Goal: Information Seeking & Learning: Learn about a topic

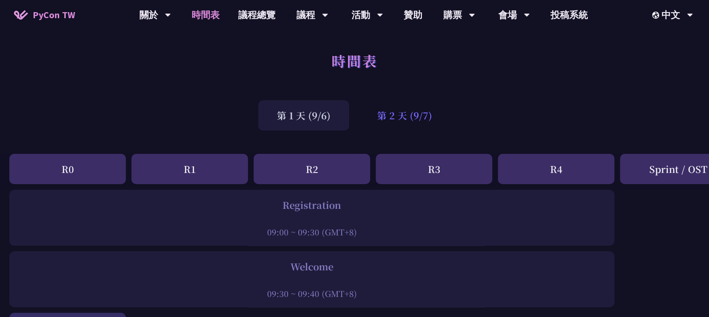
drag, startPoint x: 0, startPoint y: 0, endPoint x: 396, endPoint y: 110, distance: 411.4
click at [396, 110] on div "第 2 天 (9/7)" at bounding box center [405, 115] width 92 height 30
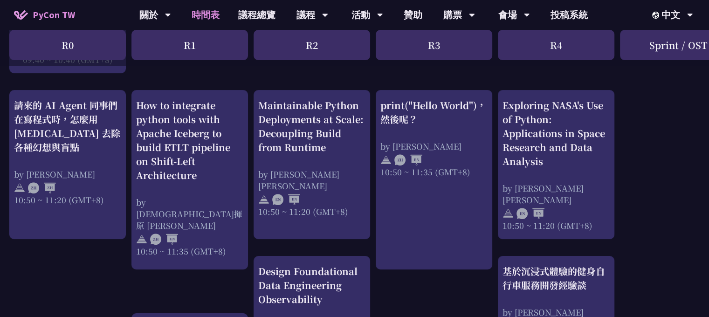
scroll to position [326, 0]
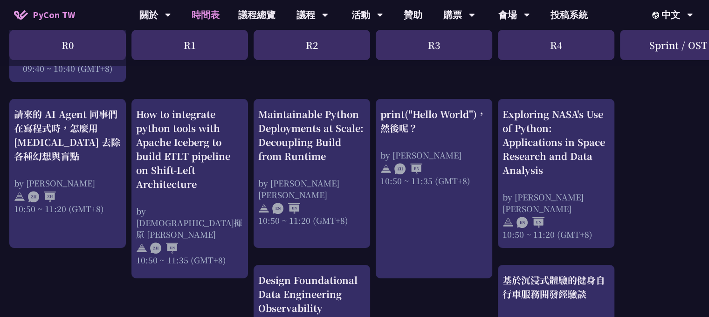
click at [396, 110] on div "print("Hello World")，然後呢？" at bounding box center [433, 121] width 107 height 28
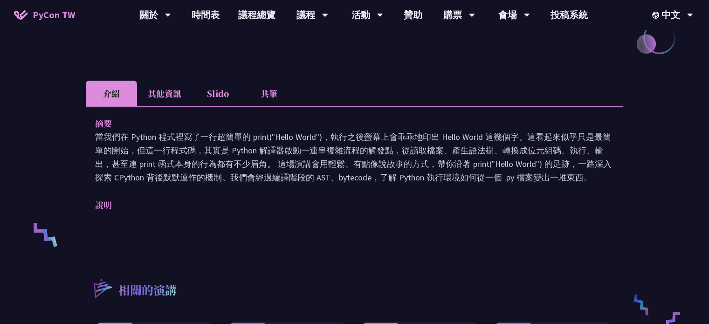
scroll to position [233, 0]
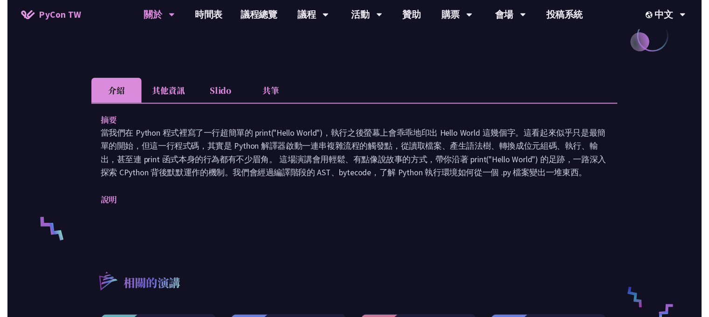
scroll to position [326, 0]
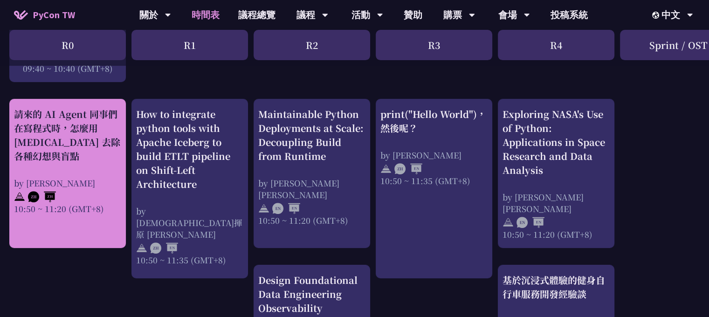
click at [87, 138] on div "請來的 AI Agent 同事們在寫程式時，怎麼用 [MEDICAL_DATA] 去除各種幻想與盲點" at bounding box center [67, 135] width 107 height 56
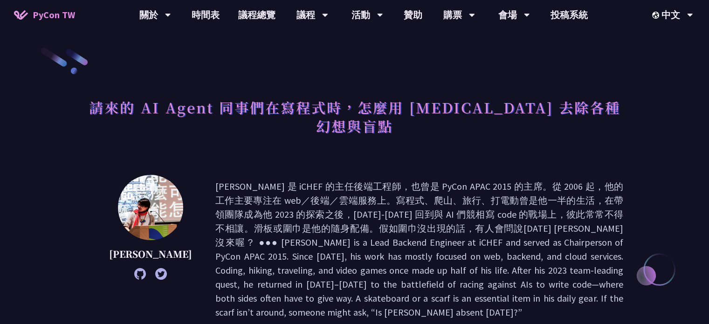
click at [166, 176] on img at bounding box center [150, 207] width 65 height 65
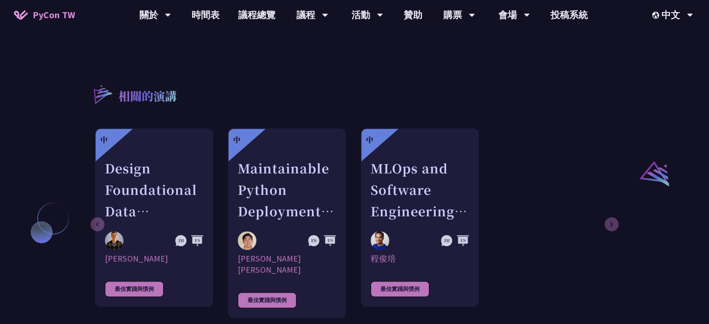
scroll to position [653, 0]
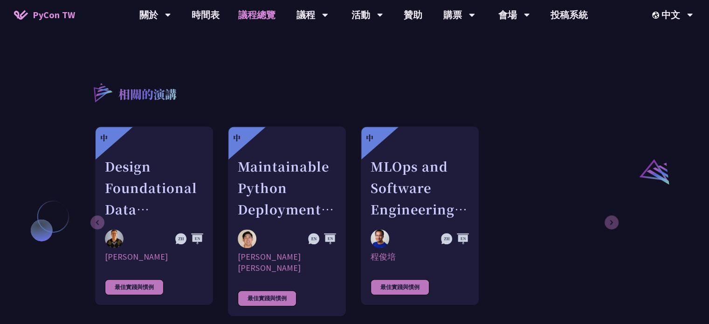
click at [254, 14] on link "議程總覽" at bounding box center [257, 15] width 56 height 30
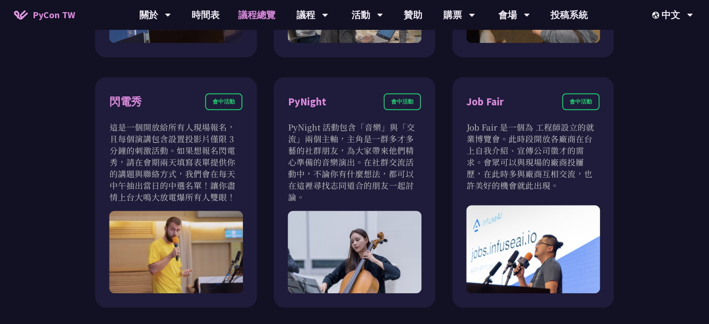
scroll to position [793, 0]
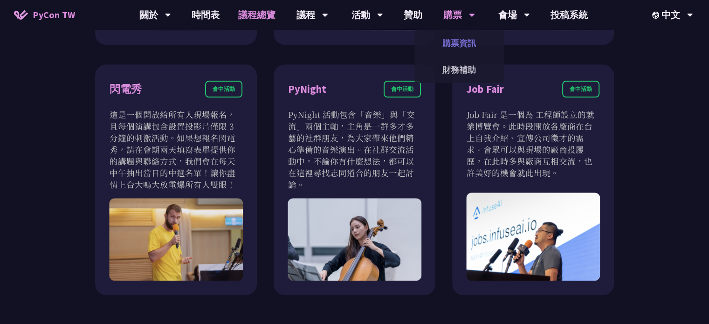
click at [462, 46] on link "購票資訊" at bounding box center [459, 43] width 90 height 22
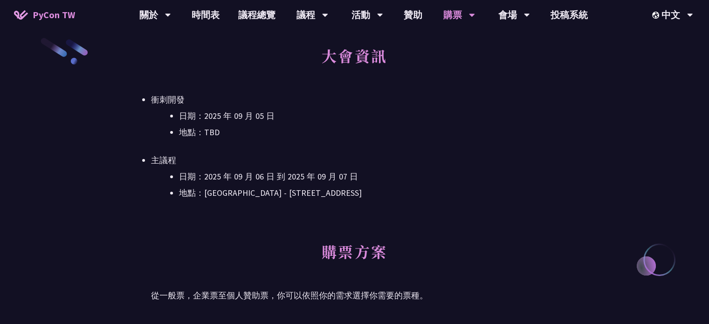
scroll to position [280, 0]
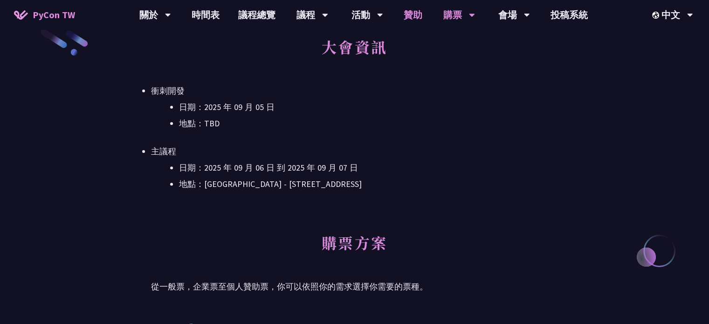
click at [401, 21] on link "贊助" at bounding box center [412, 15] width 37 height 30
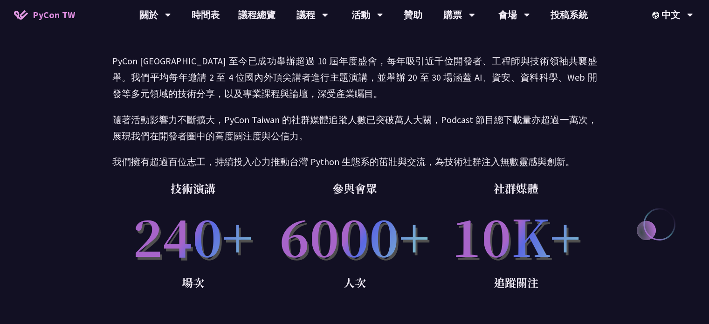
scroll to position [47, 0]
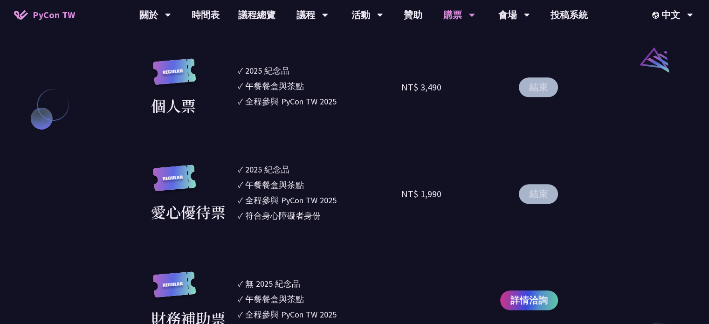
click at [428, 258] on section "企業票 ✓ 2025 紀念品 ✓ 午餐餐盒與茶點 ✓ 全程參與 PyCon TW 2025 ✓ 活動結束後一週提供企業報帳發票 NT$ 6,000 結束 企業…" at bounding box center [354, 8] width 407 height 641
